Goal: Task Accomplishment & Management: Complete application form

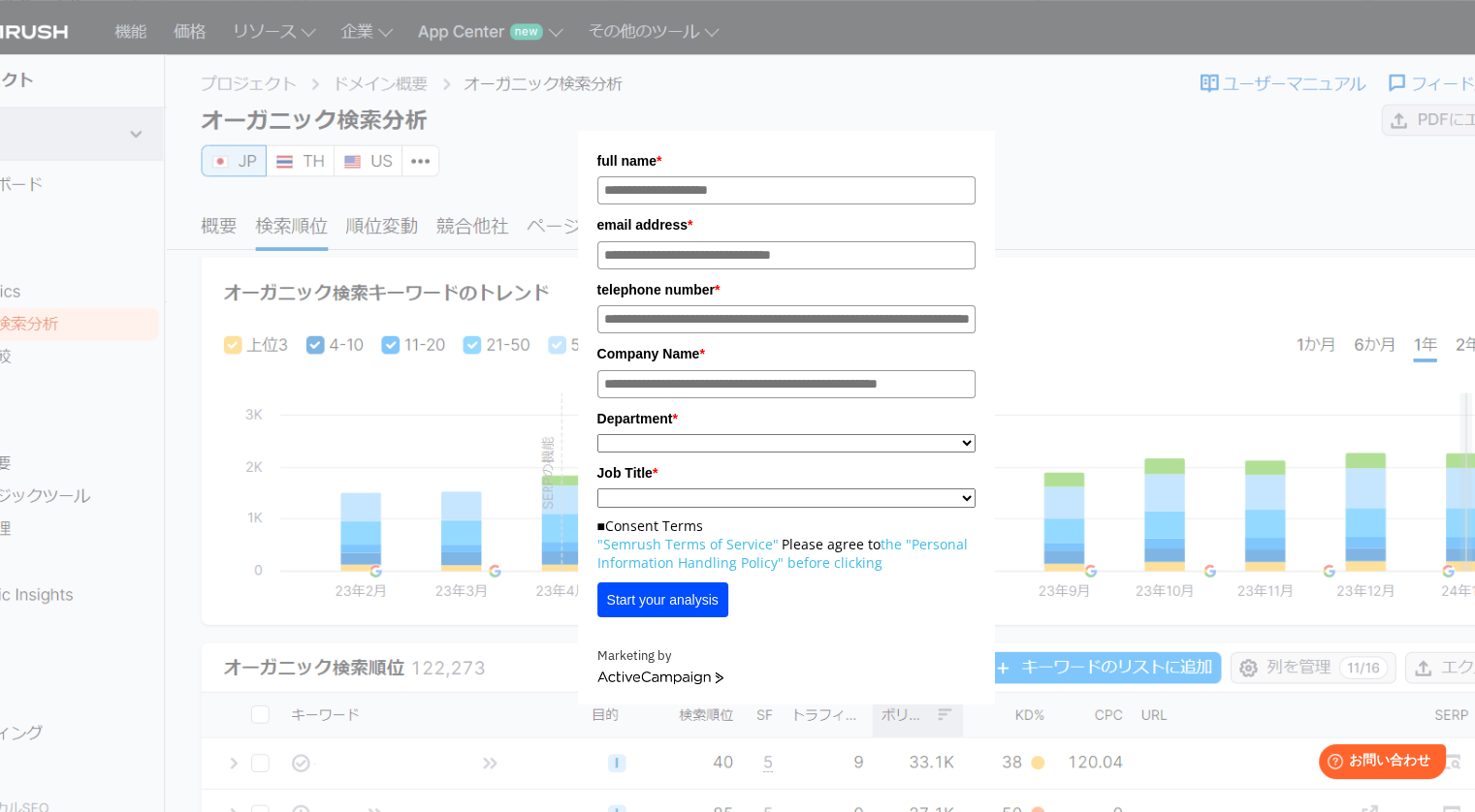
click at [1140, 305] on div "full name * email address * telephone number * Company Name * * ********* **" at bounding box center [786, 364] width 970 height 681
click at [1046, 368] on div "full name * email address * telephone number * Company Name * * ********* **" at bounding box center [786, 364] width 970 height 681
click at [698, 686] on link "ActiveCampaign" at bounding box center [660, 679] width 126 height 14
click at [1057, 402] on div "full name * email address * telephone number * Company Name * * ********* **" at bounding box center [786, 364] width 970 height 681
